Goal: Check status: Check status

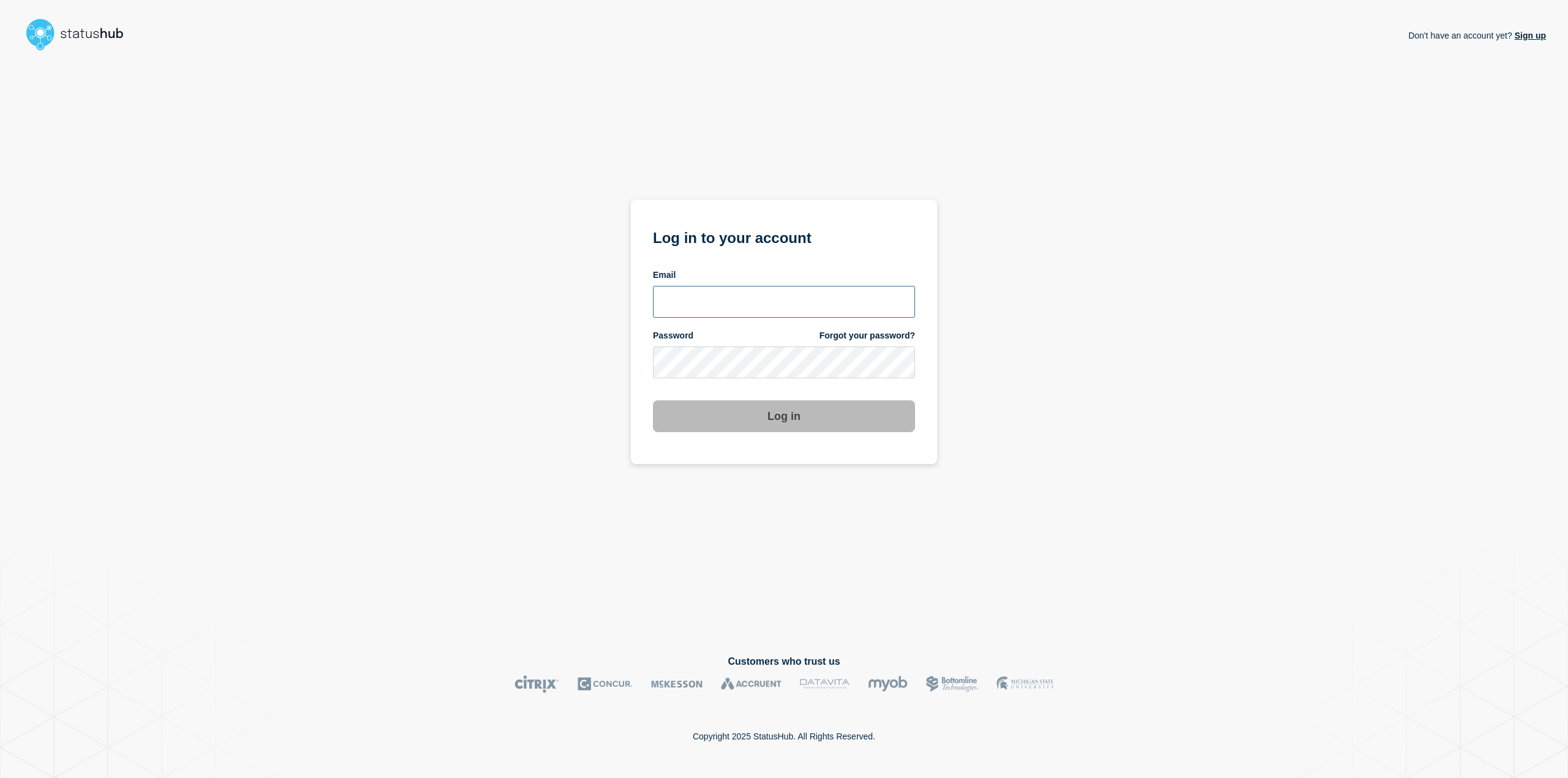
type input "[PERSON_NAME][EMAIL_ADDRESS][PERSON_NAME][DOMAIN_NAME]"
click at [867, 421] on button "Log in" at bounding box center [784, 416] width 262 height 32
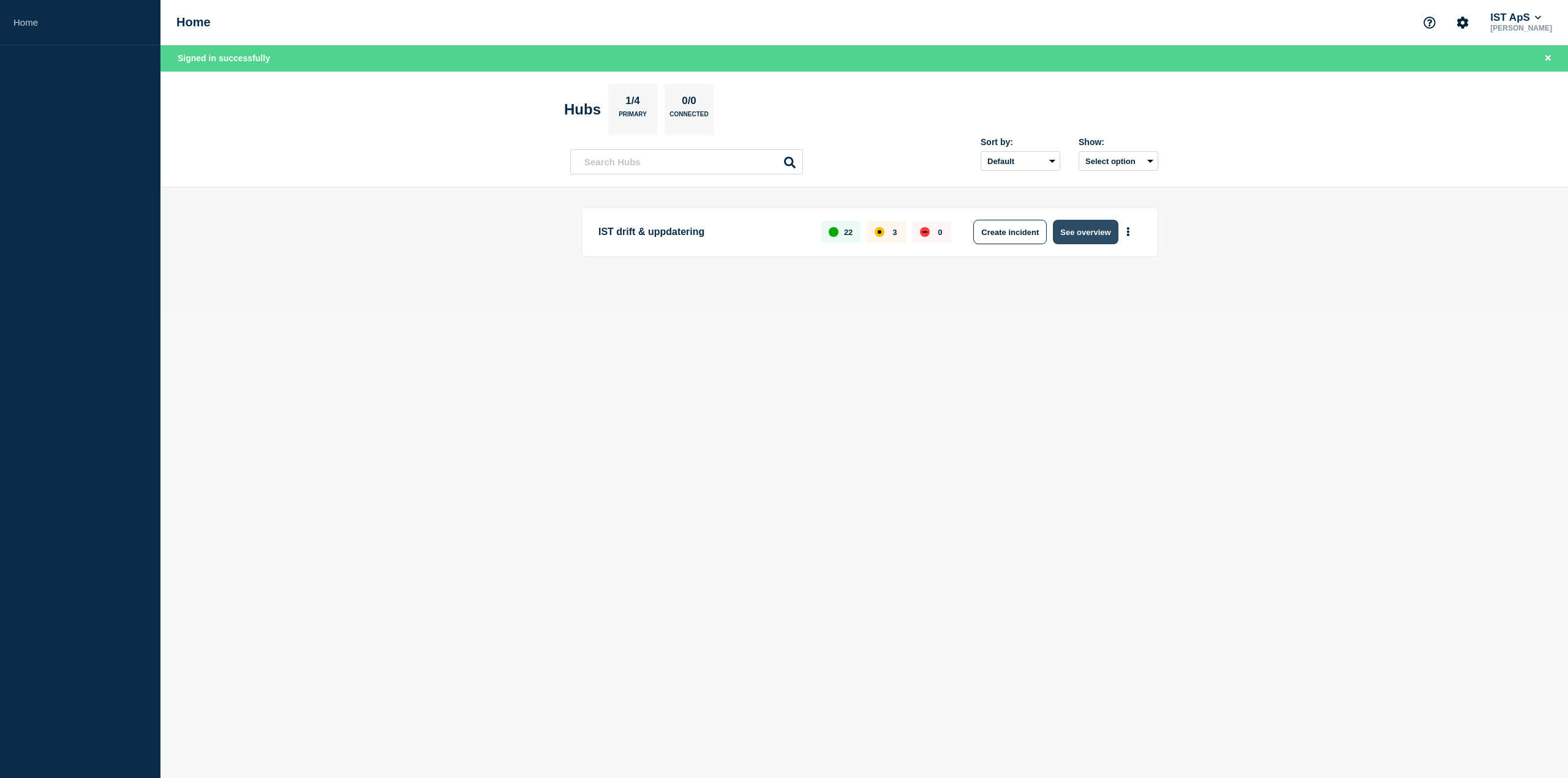
click at [1083, 238] on button "See overview" at bounding box center [1085, 232] width 65 height 25
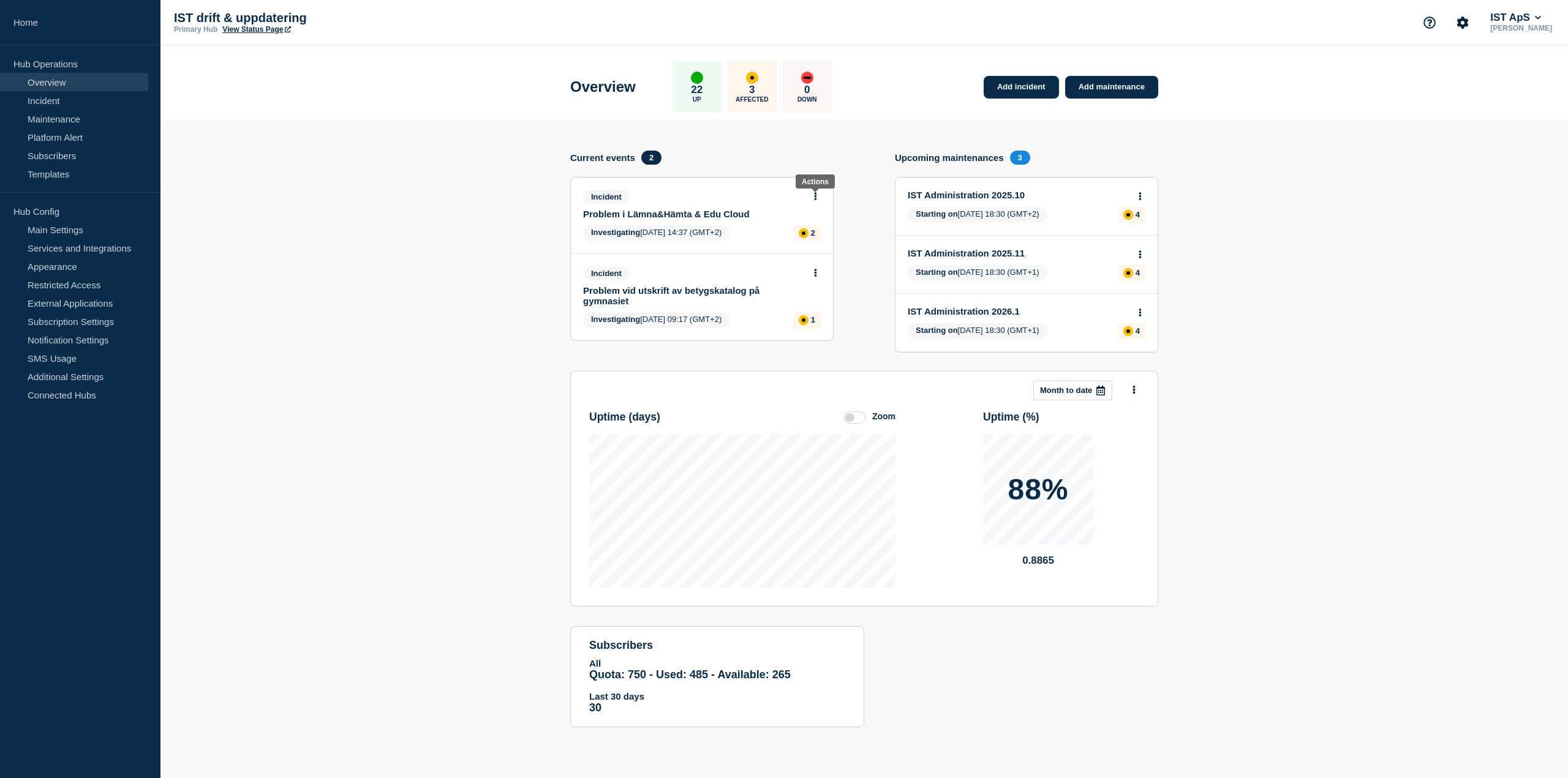
click at [817, 196] on button at bounding box center [816, 197] width 11 height 11
click at [801, 223] on link "View incident" at bounding box center [811, 226] width 50 height 10
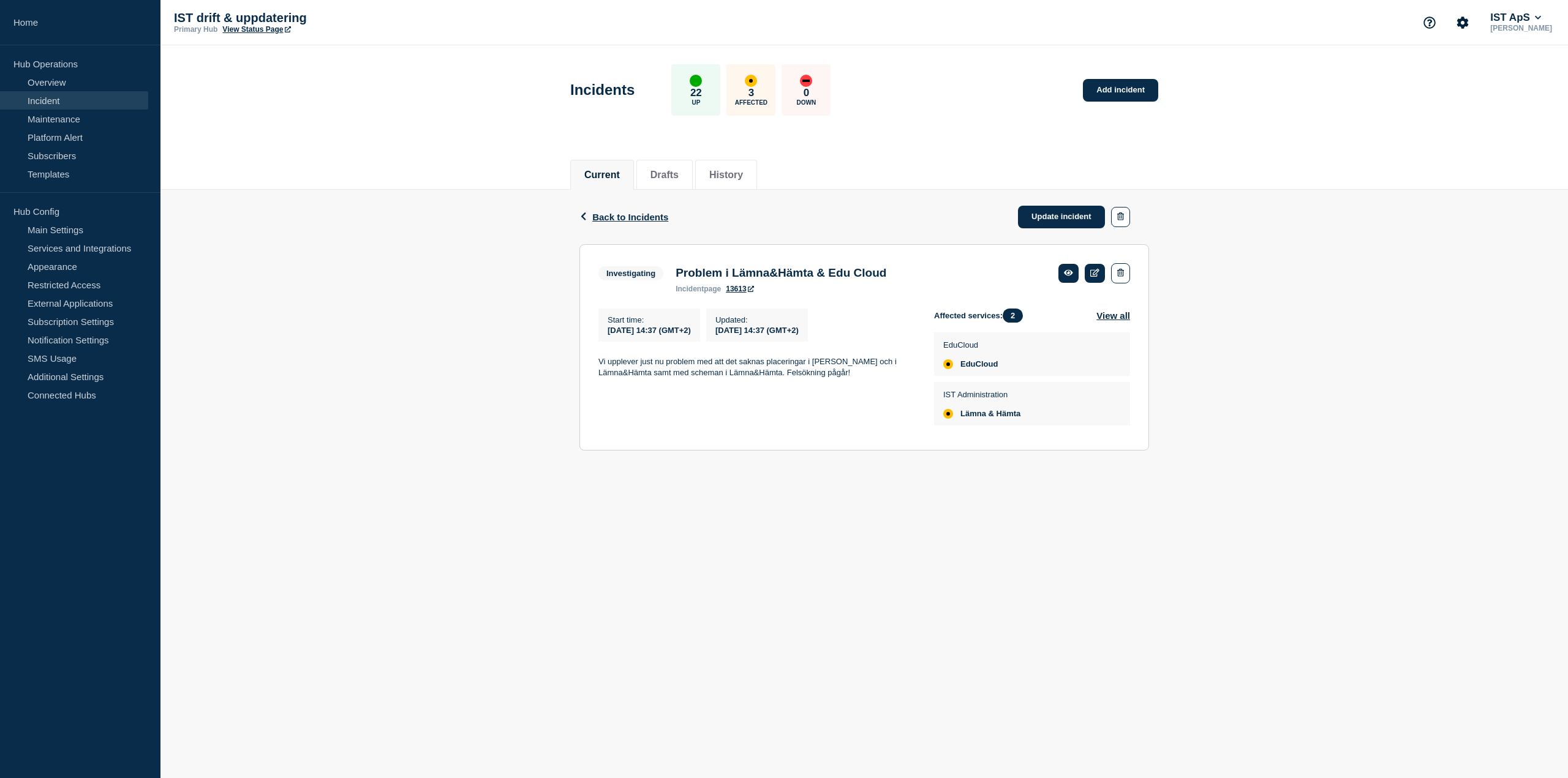
click at [1374, 442] on div "Back Back to Incidents Update incident Investigating Problem i Lämna&Hämta & Ed…" at bounding box center [864, 329] width 1407 height 279
